Goal: Transaction & Acquisition: Subscribe to service/newsletter

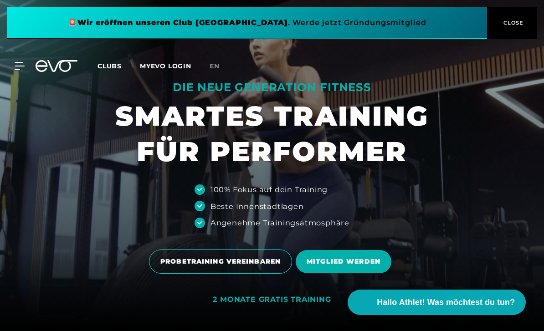
click at [23, 65] on icon at bounding box center [20, 66] width 10 height 8
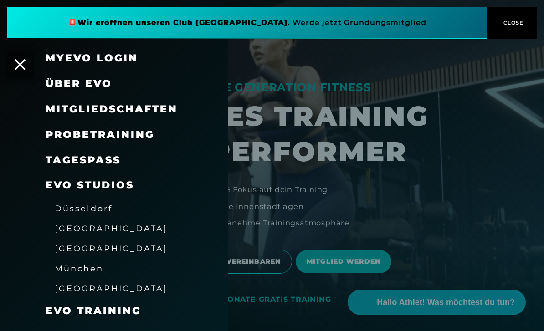
click at [76, 266] on span "München" at bounding box center [79, 269] width 49 height 10
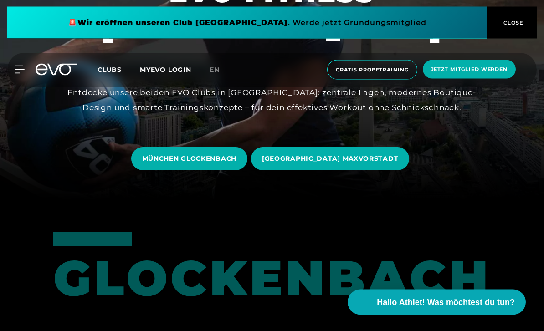
scroll to position [131, 0]
click at [365, 170] on span "[GEOGRAPHIC_DATA] MAXVORSTADT" at bounding box center [330, 158] width 158 height 23
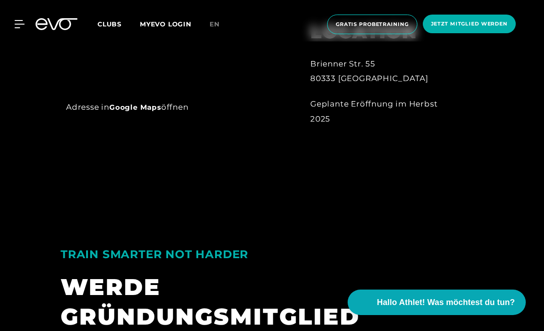
scroll to position [543, 0]
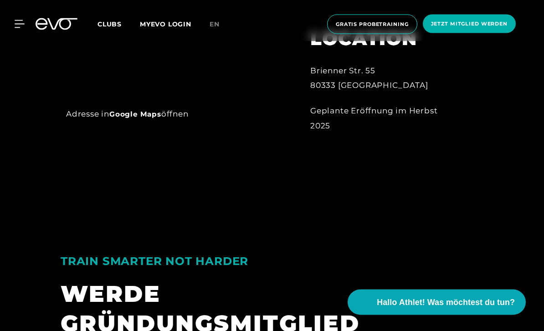
click at [149, 119] on link "Google Maps" at bounding box center [135, 114] width 52 height 9
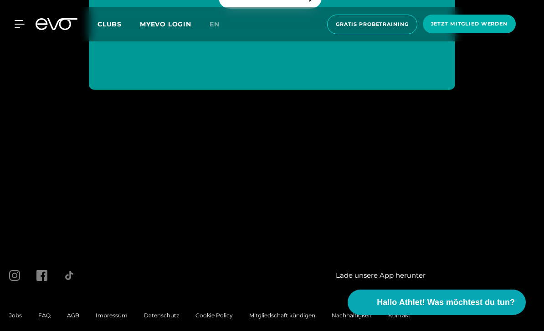
scroll to position [2527, 0]
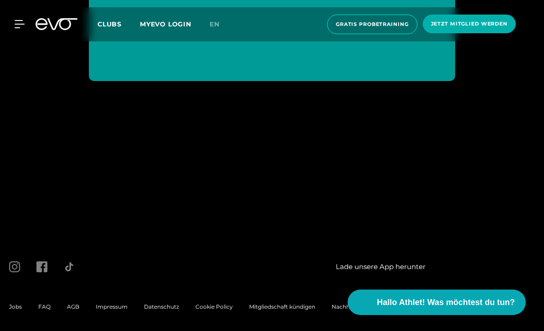
click at [11, 272] on icon at bounding box center [14, 266] width 11 height 11
click at [218, 21] on span "en" at bounding box center [214, 24] width 10 height 8
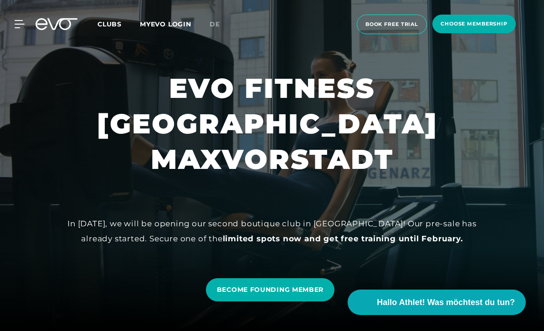
click at [488, 26] on span "choose membership" at bounding box center [473, 24] width 67 height 8
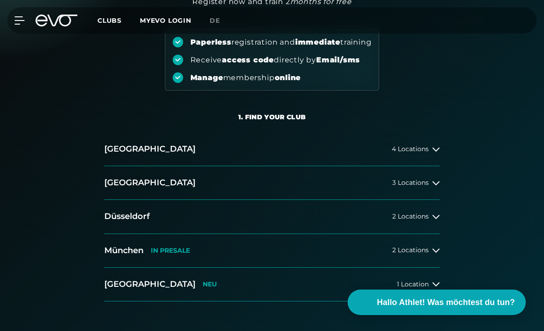
click at [435, 251] on icon at bounding box center [435, 251] width 7 height 4
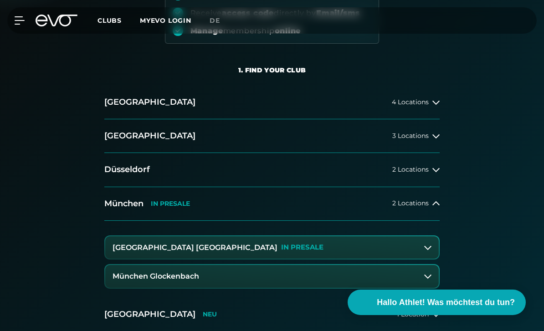
scroll to position [230, 0]
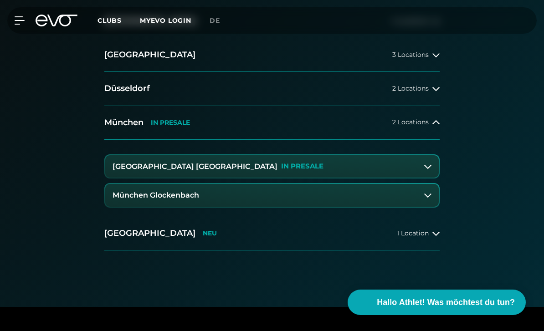
click at [424, 168] on div at bounding box center [427, 166] width 7 height 7
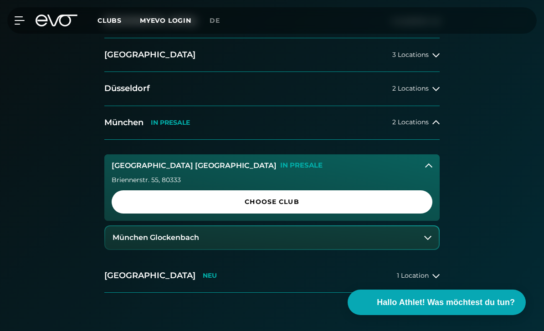
click at [397, 202] on span "Choose Club" at bounding box center [272, 202] width 299 height 10
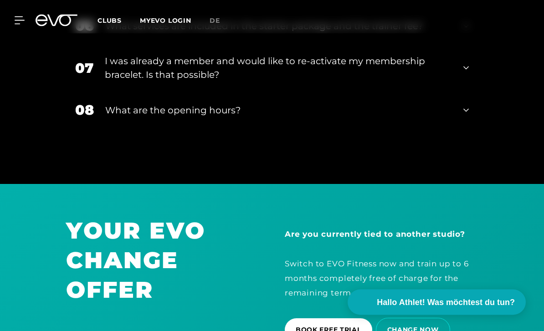
scroll to position [2121, 0]
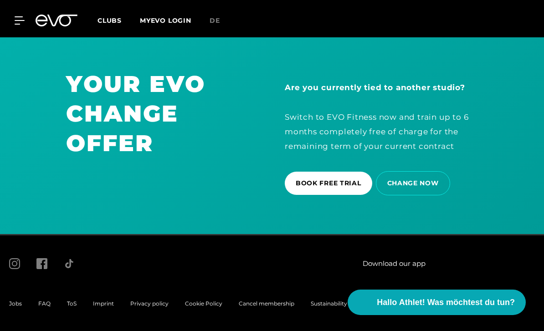
click at [11, 269] on icon at bounding box center [14, 263] width 11 height 11
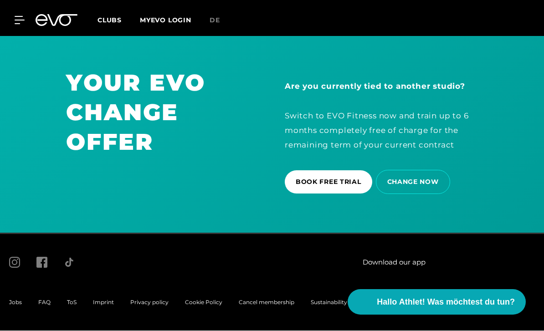
scroll to position [2150, 0]
